Goal: Task Accomplishment & Management: Manage account settings

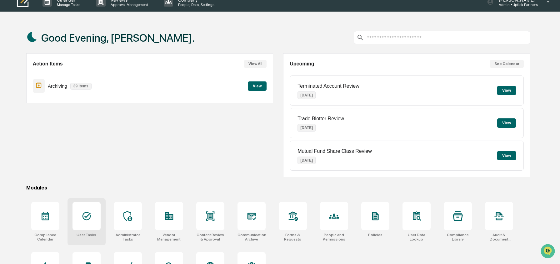
scroll to position [9, 0]
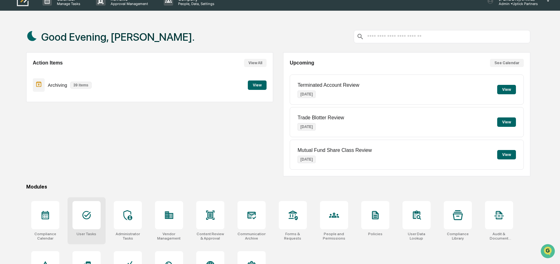
click at [96, 212] on div at bounding box center [87, 215] width 28 height 28
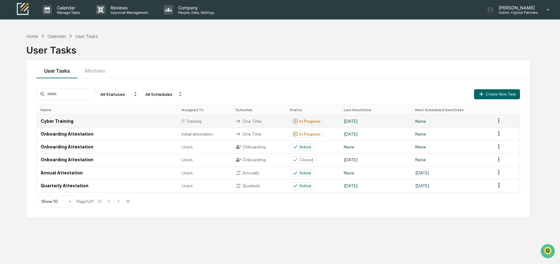
click at [76, 120] on td "Cyber Training" at bounding box center [107, 120] width 141 height 13
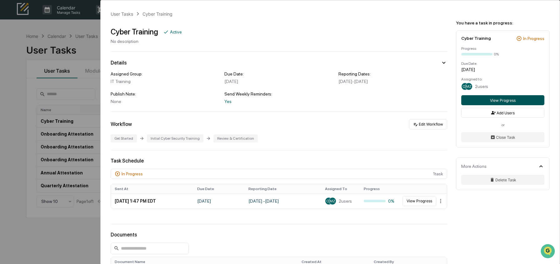
click at [504, 102] on button "View Progress" at bounding box center [502, 100] width 83 height 10
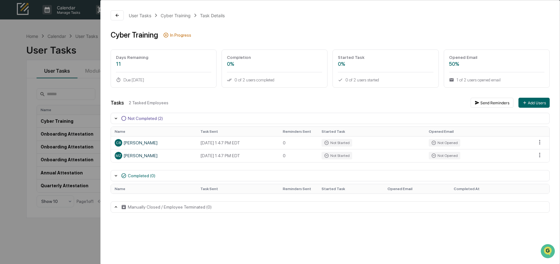
click at [79, 50] on div "User Tasks Cyber Training Task Details Cyber Training In Progress Days Remainin…" at bounding box center [280, 132] width 560 height 264
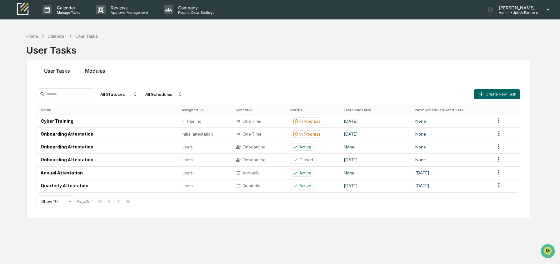
click at [93, 73] on button "Modules" at bounding box center [95, 69] width 35 height 18
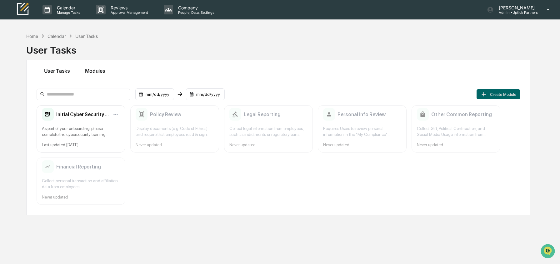
click at [58, 70] on button "User Tasks" at bounding box center [57, 69] width 41 height 18
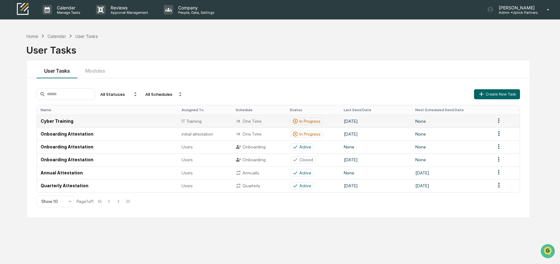
click at [102, 120] on td "Cyber Training" at bounding box center [107, 120] width 141 height 13
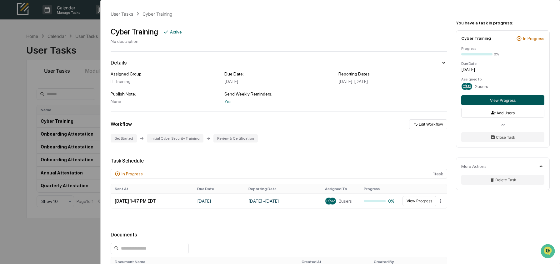
click at [505, 103] on button "View Progress" at bounding box center [502, 100] width 83 height 10
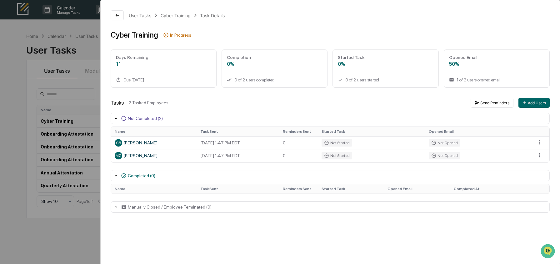
click at [6, 98] on div "User Tasks Cyber Training Task Details Cyber Training In Progress Days Remainin…" at bounding box center [280, 132] width 560 height 264
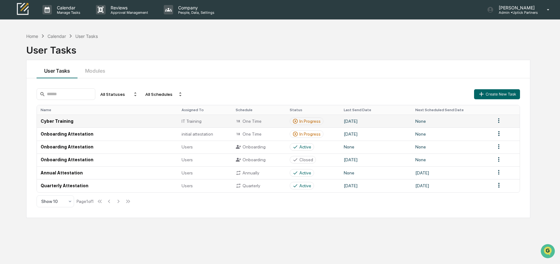
click at [71, 119] on td "Cyber Training" at bounding box center [107, 120] width 141 height 13
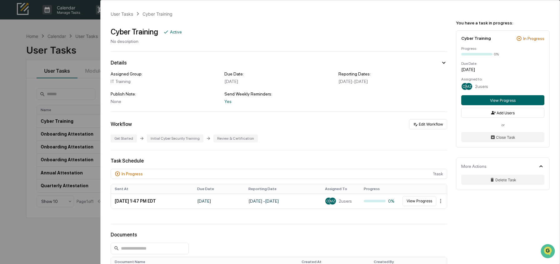
click at [78, 59] on div "User Tasks Cyber Training Cyber Training Active No description Details Assigned…" at bounding box center [280, 132] width 560 height 264
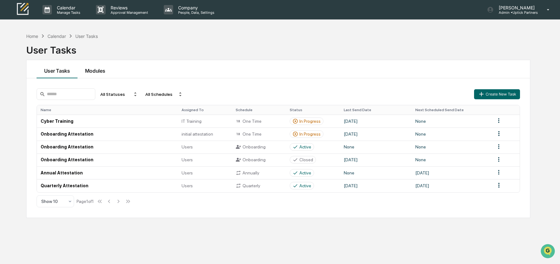
click at [85, 68] on button "Modules" at bounding box center [95, 69] width 35 height 18
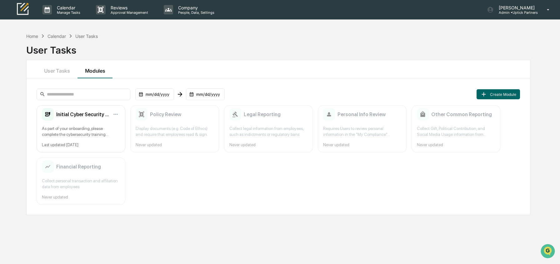
click at [130, 61] on div "User Tasks Modules" at bounding box center [279, 69] width 504 height 18
click at [69, 72] on button "User Tasks" at bounding box center [57, 69] width 41 height 18
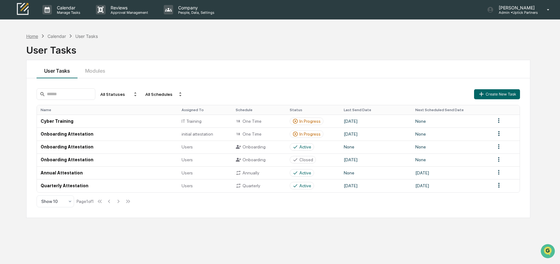
click at [32, 36] on div "Home" at bounding box center [32, 35] width 12 height 5
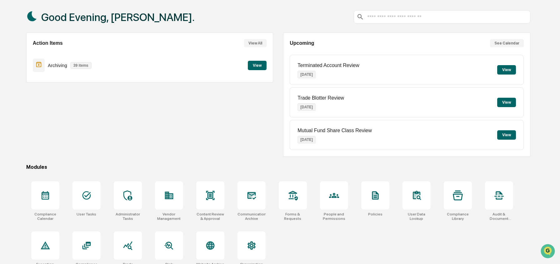
scroll to position [40, 0]
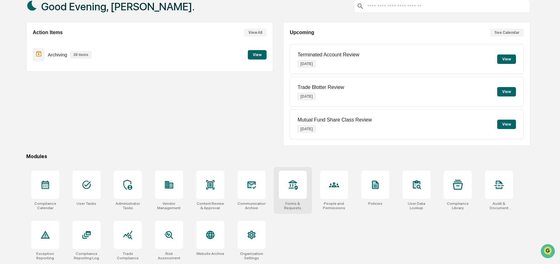
click at [293, 184] on icon at bounding box center [293, 184] width 10 height 10
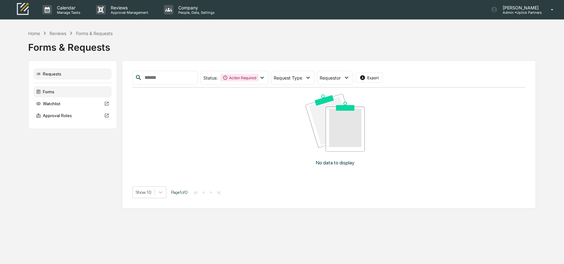
click at [48, 93] on div "Forms" at bounding box center [72, 91] width 78 height 11
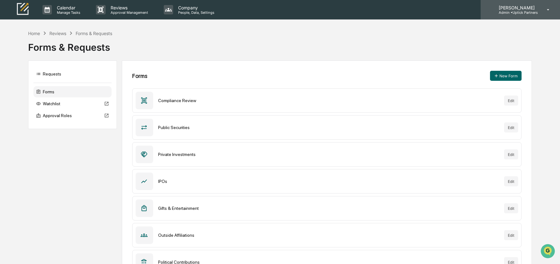
click at [526, 11] on p "Admin • Uptick Partners" at bounding box center [516, 12] width 44 height 4
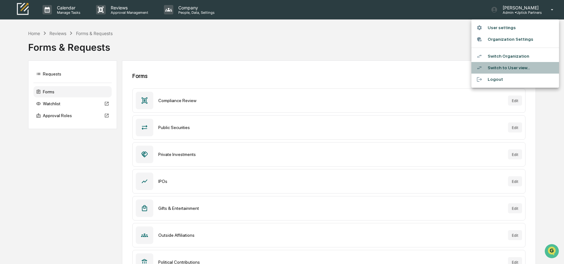
click at [508, 67] on li "Switch to User view..." at bounding box center [515, 68] width 88 height 12
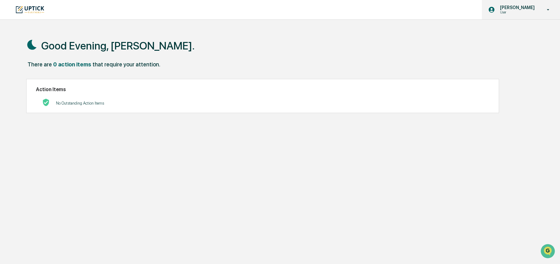
click at [502, 9] on p "[PERSON_NAME]" at bounding box center [516, 7] width 43 height 5
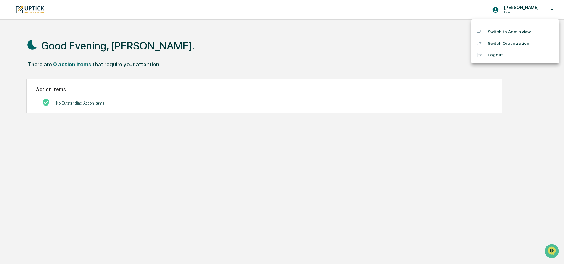
click at [507, 31] on li "Switch to Admin view..." at bounding box center [515, 32] width 88 height 12
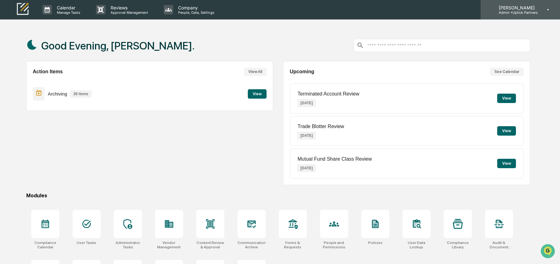
click at [521, 5] on p "[PERSON_NAME]" at bounding box center [516, 7] width 44 height 5
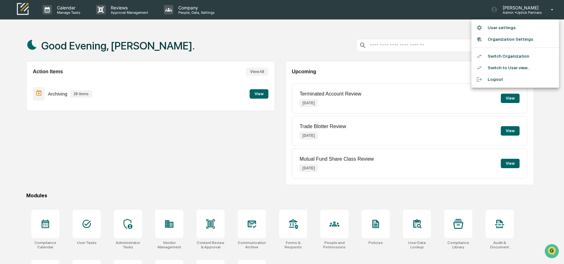
click at [525, 54] on li "Switch Organization" at bounding box center [515, 56] width 88 height 12
